Goal: Task Accomplishment & Management: Use online tool/utility

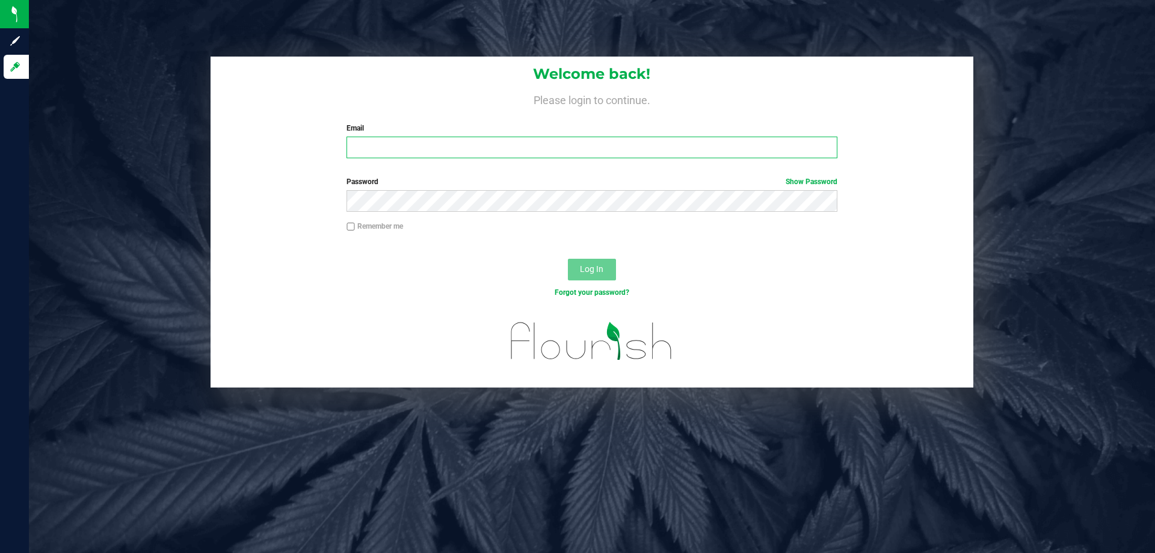
click at [372, 150] on input "Email" at bounding box center [591, 148] width 490 height 22
type input "[EMAIL_ADDRESS][DOMAIN_NAME]"
click at [568, 259] on button "Log In" at bounding box center [592, 270] width 48 height 22
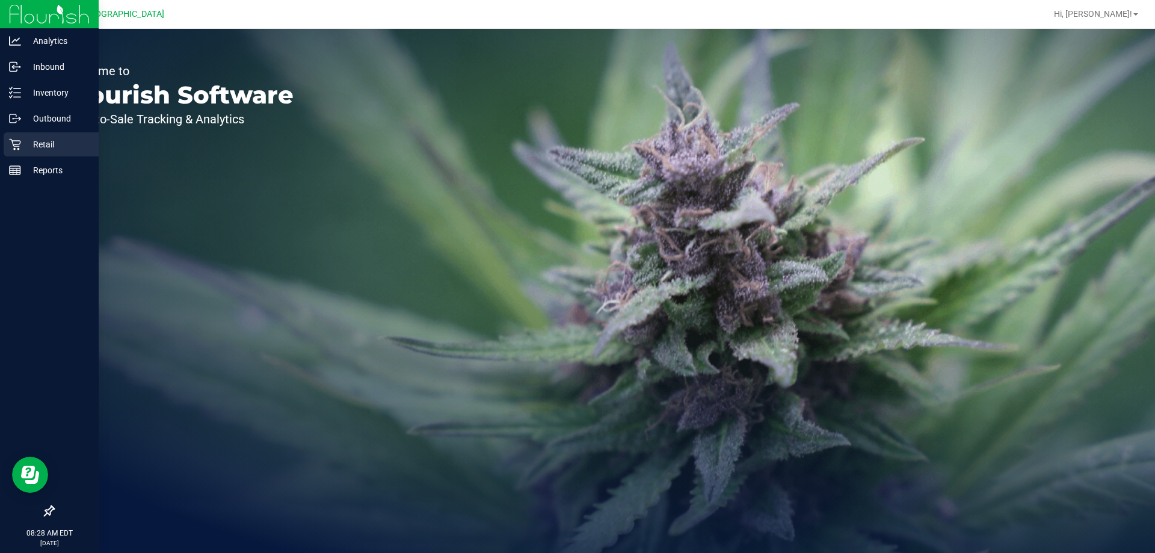
click at [34, 142] on p "Retail" at bounding box center [57, 144] width 72 height 14
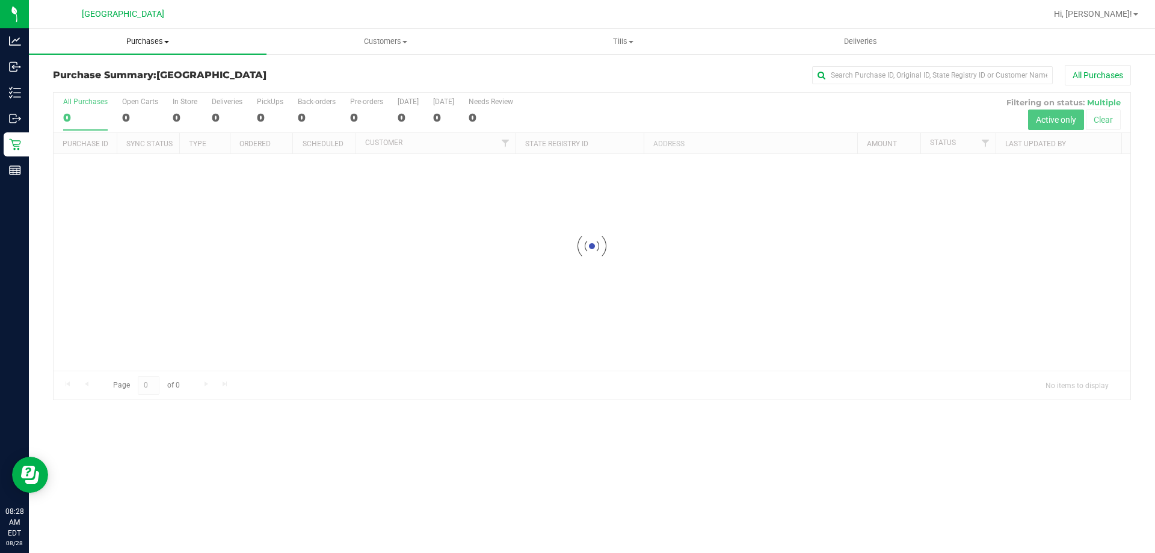
click at [158, 44] on span "Purchases" at bounding box center [148, 41] width 238 height 11
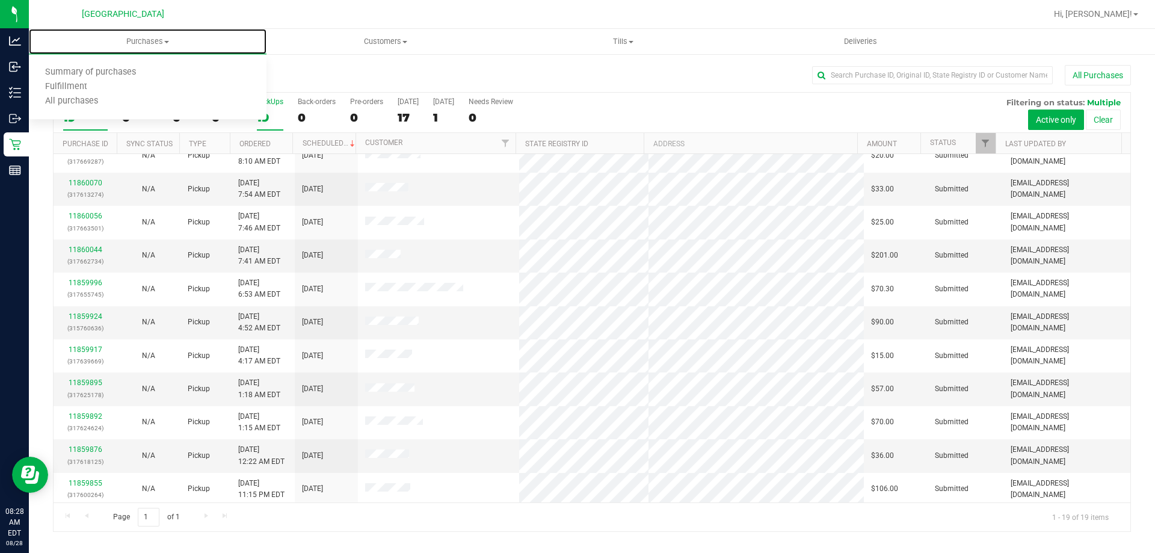
scroll to position [60, 0]
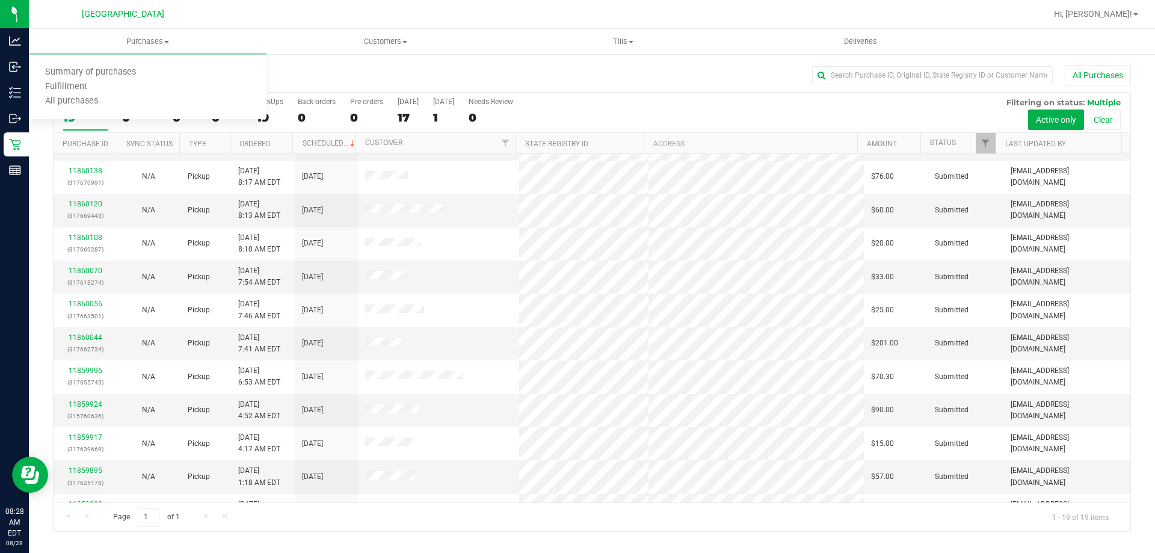
click at [288, 69] on div "Purchase Summary: [GEOGRAPHIC_DATA] All Purchases" at bounding box center [592, 78] width 1078 height 26
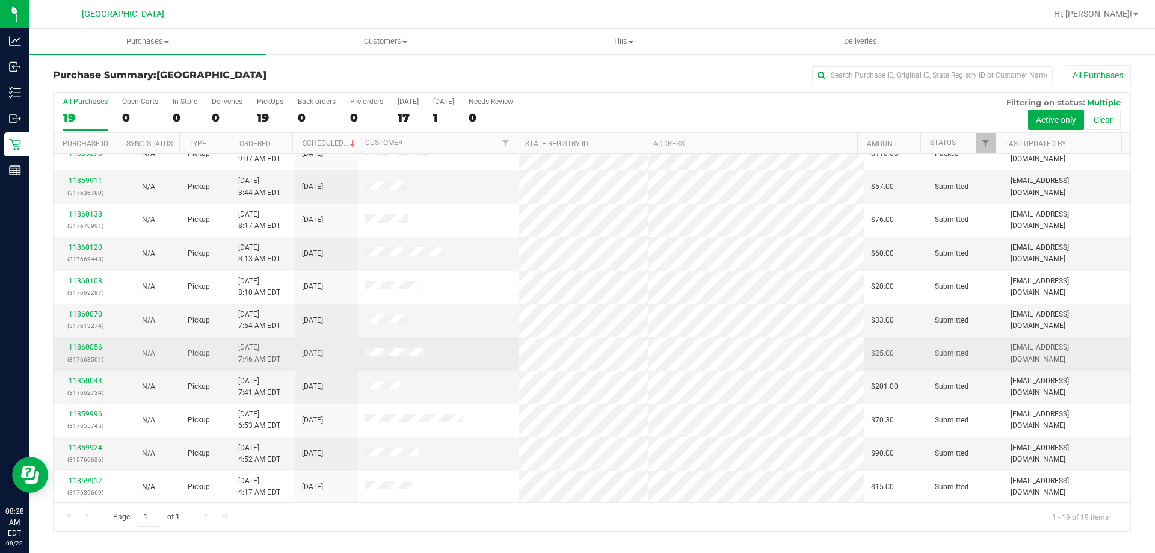
scroll to position [0, 0]
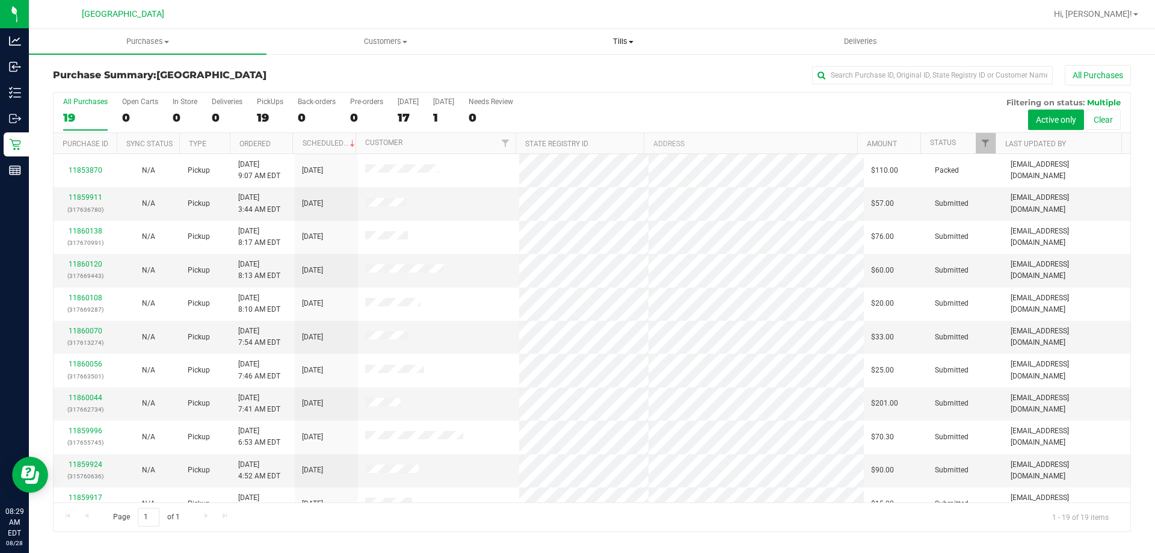
click at [627, 42] on span "Tills" at bounding box center [623, 41] width 236 height 11
click at [559, 70] on span "Manage tills" at bounding box center [544, 72] width 81 height 10
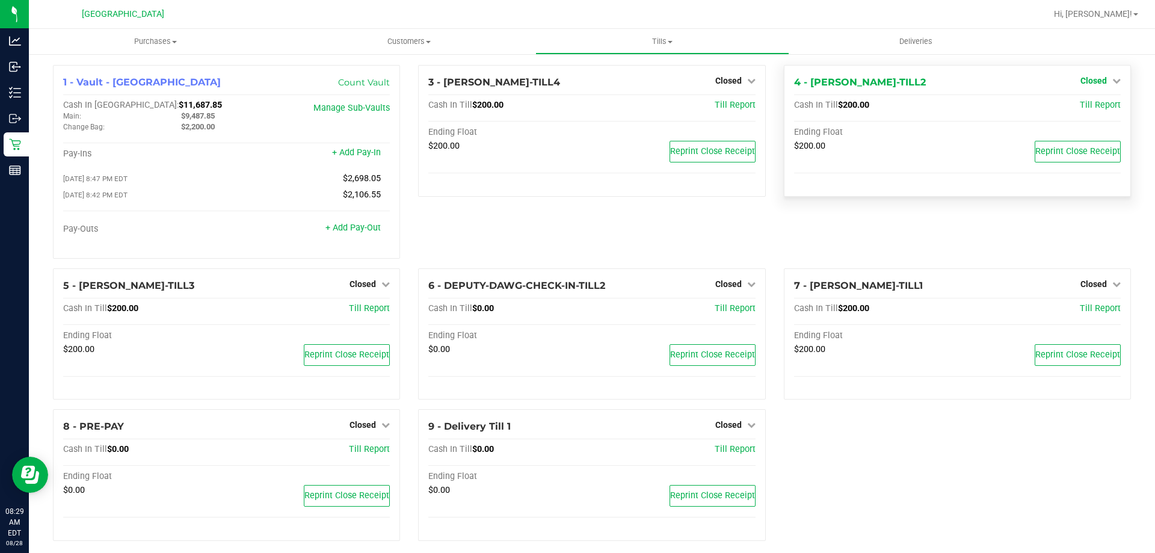
click at [1080, 81] on span "Closed" at bounding box center [1093, 81] width 26 height 10
click at [1077, 105] on link "Open Till" at bounding box center [1093, 106] width 32 height 10
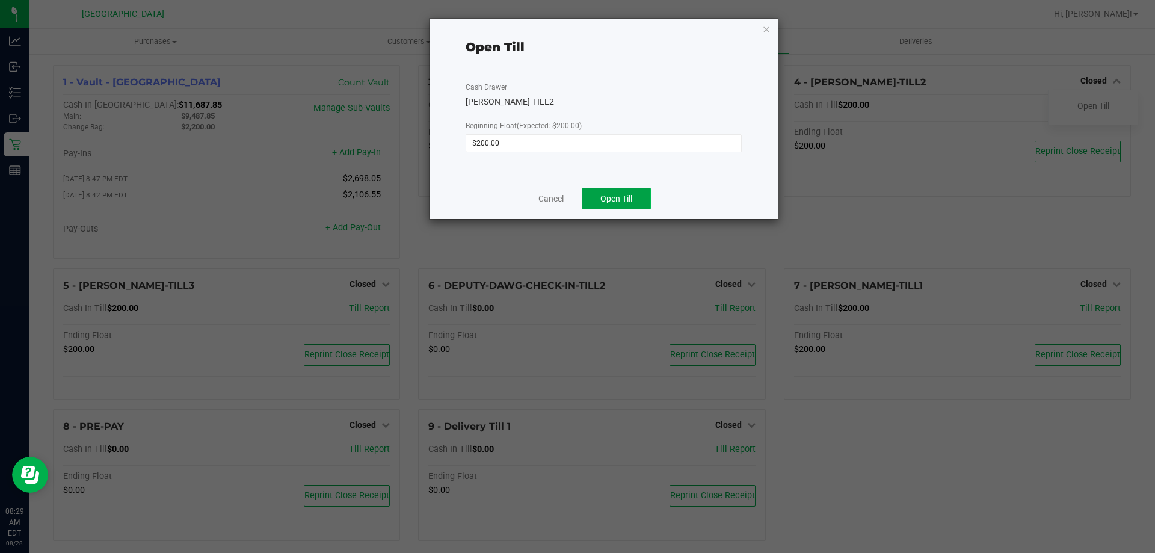
click at [642, 191] on button "Open Till" at bounding box center [616, 199] width 69 height 22
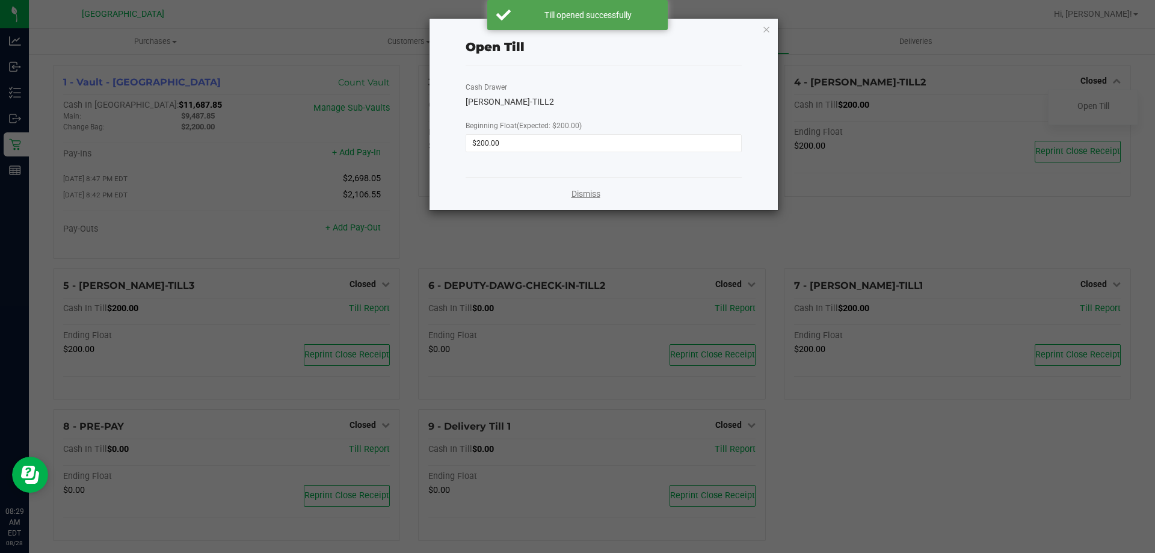
click at [592, 191] on link "Dismiss" at bounding box center [585, 194] width 29 height 13
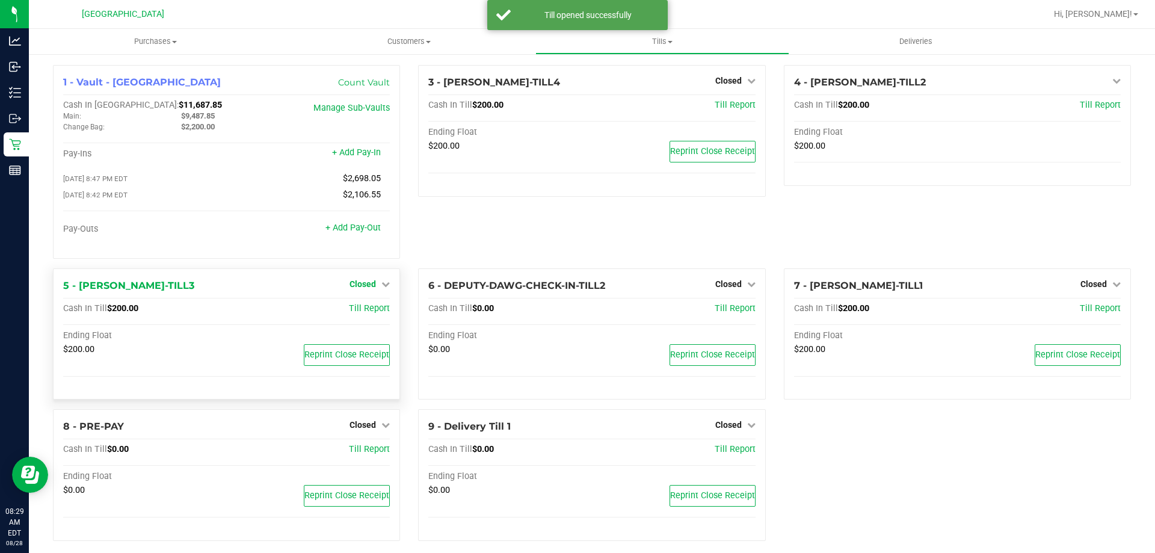
click at [358, 287] on span "Closed" at bounding box center [362, 284] width 26 height 10
click at [357, 310] on link "Open Till" at bounding box center [362, 309] width 32 height 10
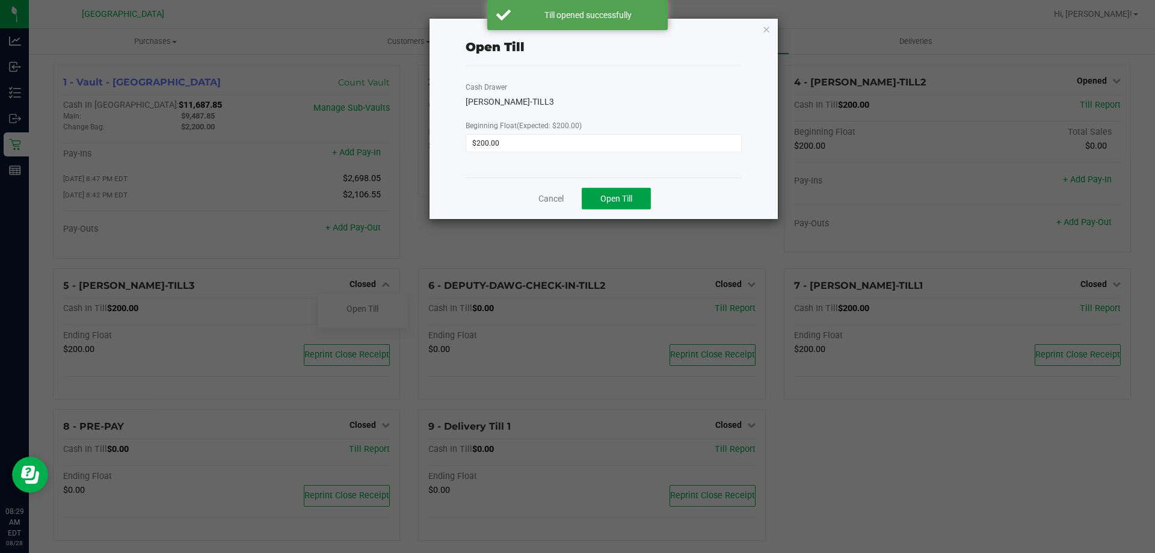
click at [605, 195] on span "Open Till" at bounding box center [616, 199] width 32 height 10
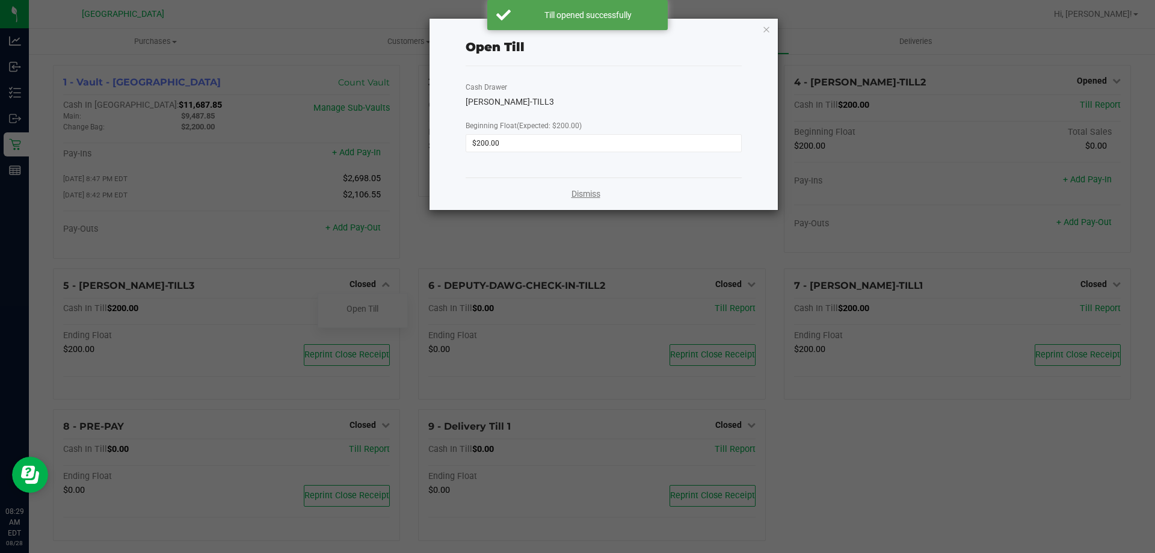
click at [588, 188] on link "Dismiss" at bounding box center [585, 194] width 29 height 13
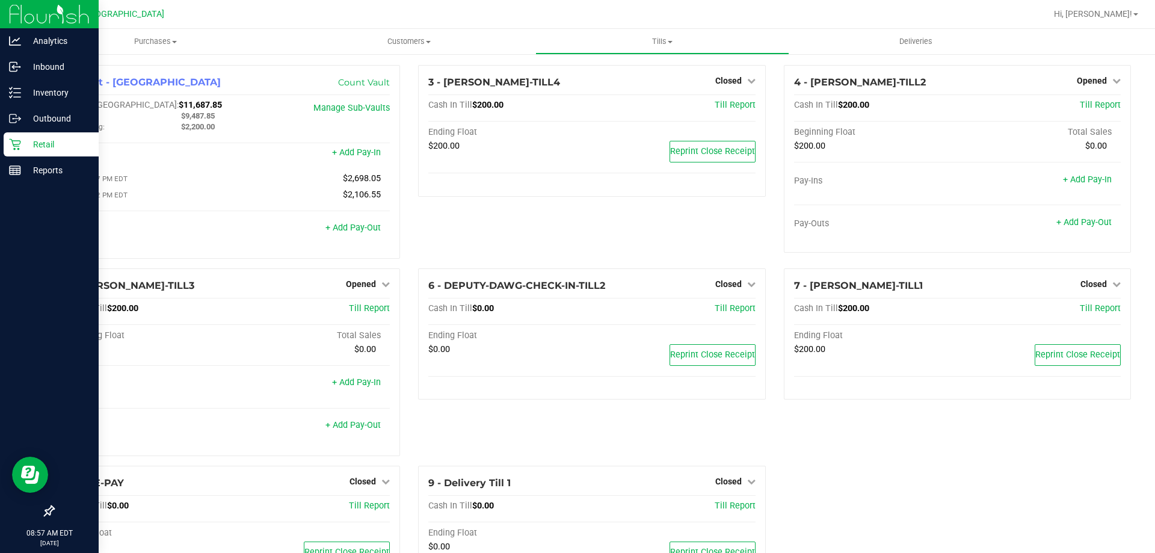
click at [42, 143] on p "Retail" at bounding box center [57, 144] width 72 height 14
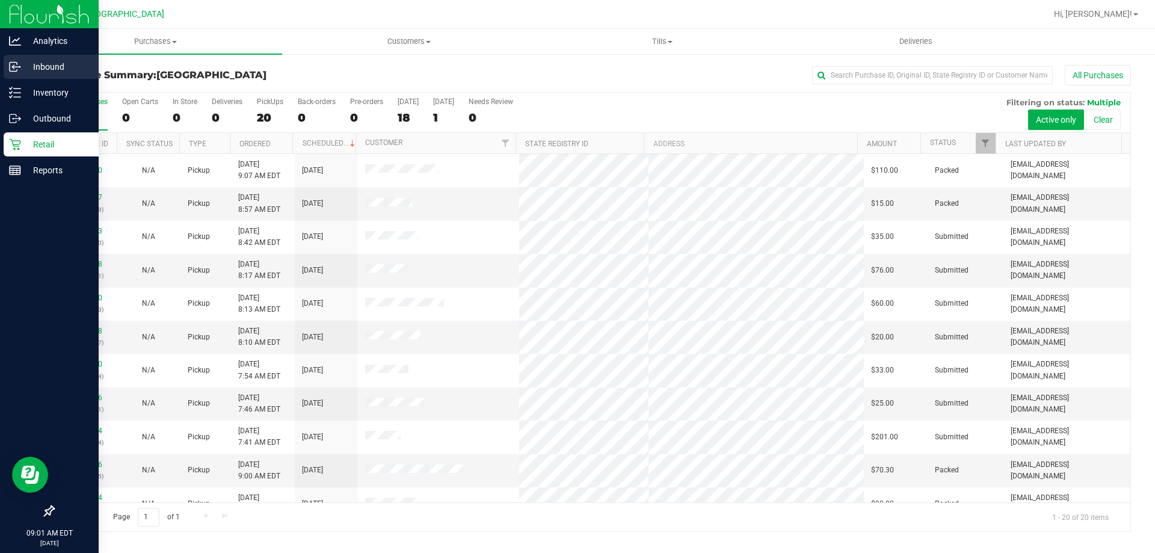
click at [42, 72] on p "Inbound" at bounding box center [57, 67] width 72 height 14
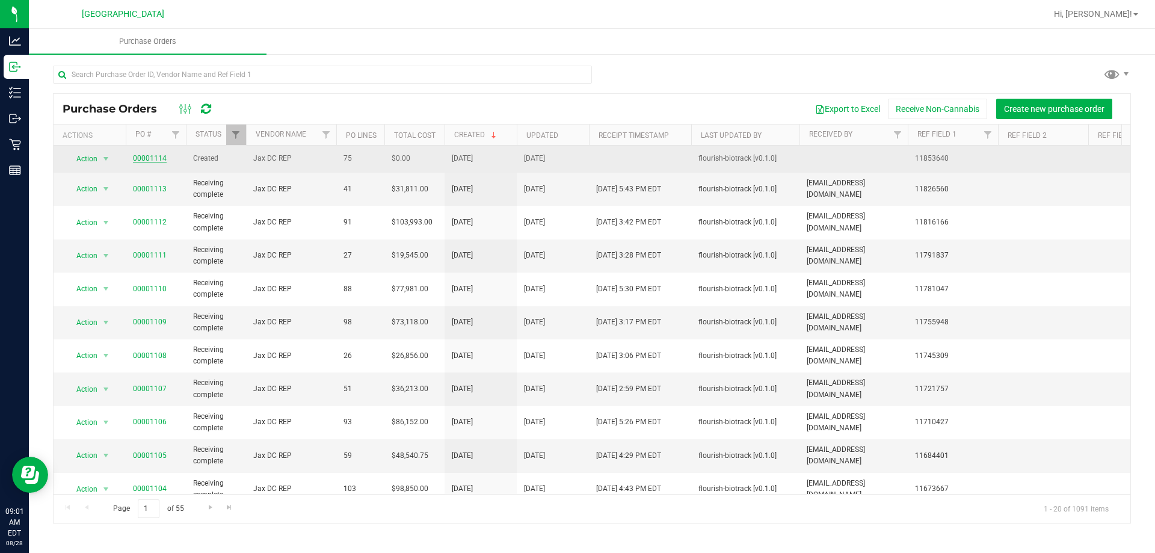
click at [156, 160] on link "00001114" at bounding box center [150, 158] width 34 height 8
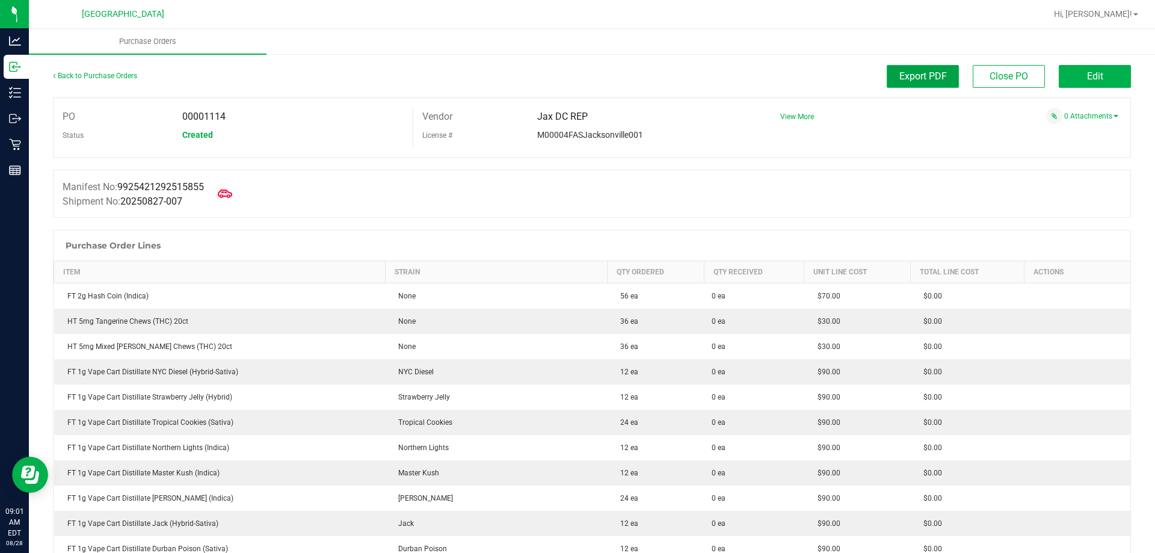
click at [923, 82] on button "Export PDF" at bounding box center [923, 76] width 72 height 23
